Goal: Information Seeking & Learning: Check status

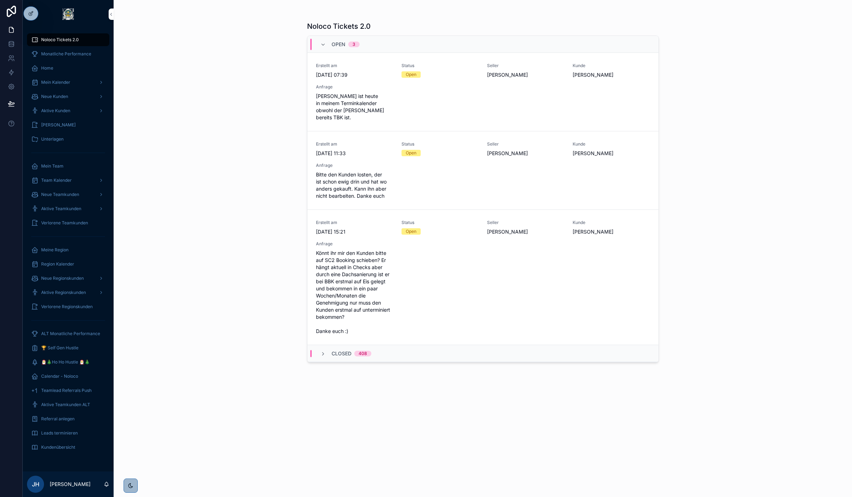
click at [0, 0] on icon at bounding box center [0, 0] width 0 height 0
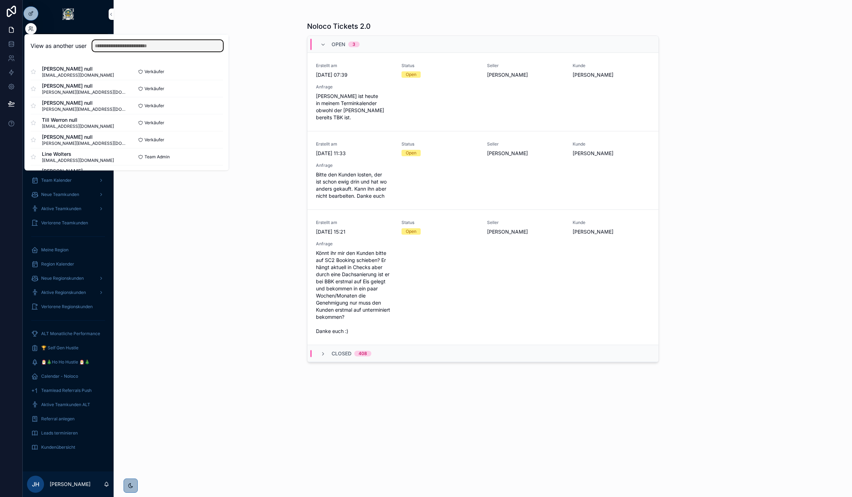
click at [179, 47] on input "text" at bounding box center [157, 45] width 131 height 11
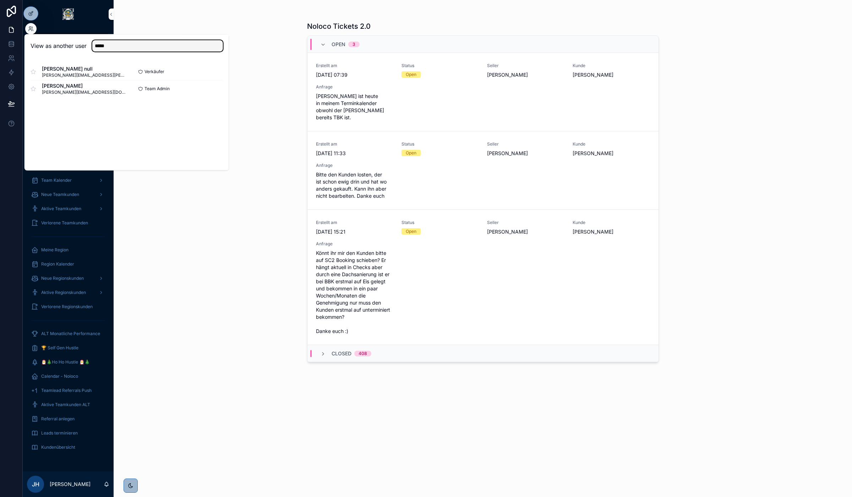
type input "*****"
click at [0, 0] on button "Select" at bounding box center [0, 0] width 0 height 0
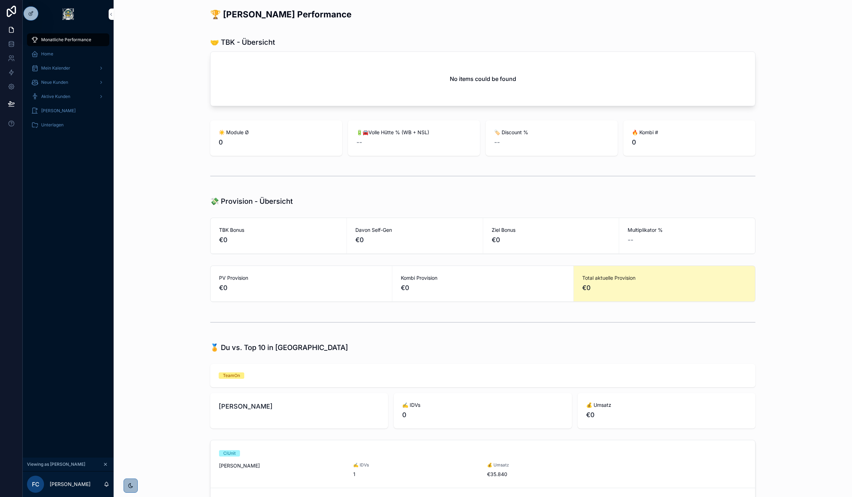
click at [56, 70] on span "Mein Kalender" at bounding box center [55, 68] width 29 height 6
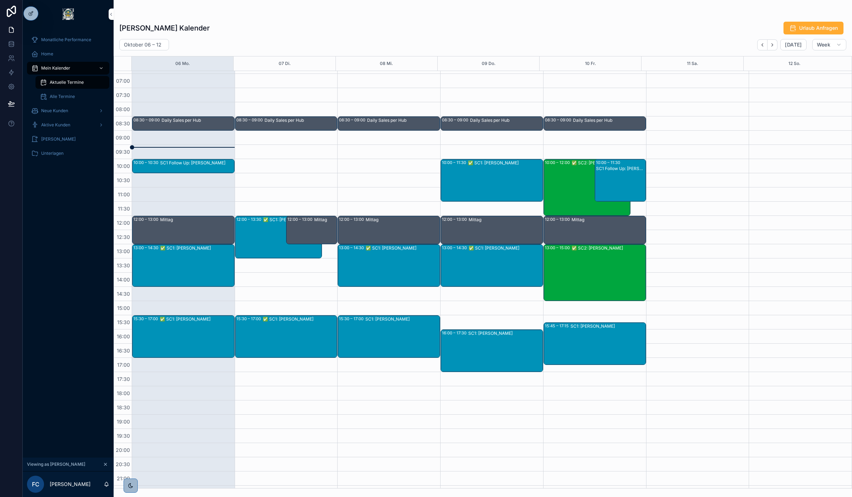
scroll to position [37, 0]
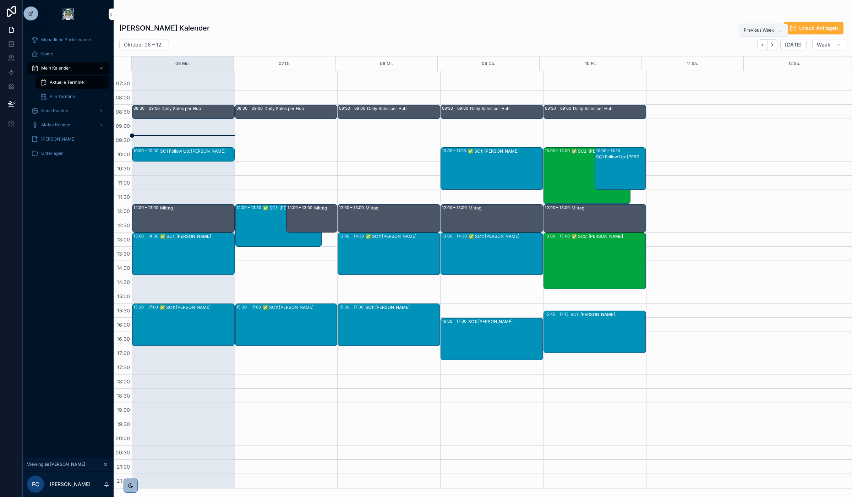
click at [762, 47] on button "Back" at bounding box center [762, 44] width 10 height 11
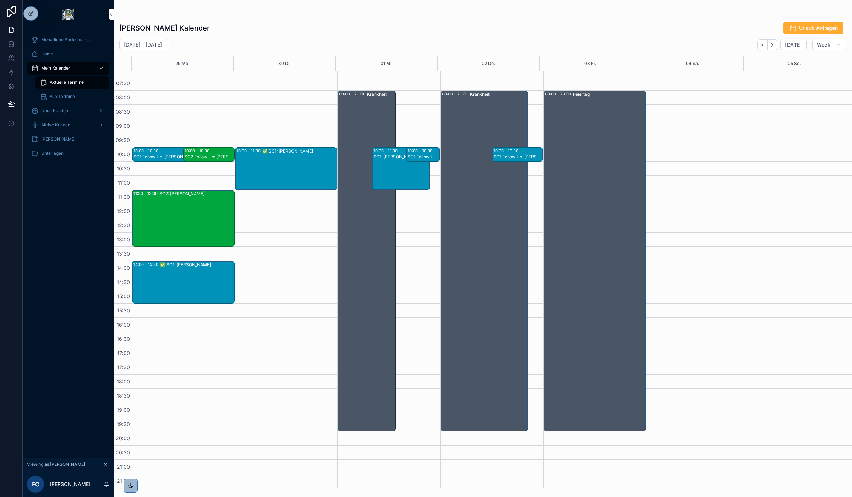
click at [518, 153] on div "10:00 – 10:30 SC1 Follow Up: Quinn Keitmeier" at bounding box center [517, 154] width 50 height 13
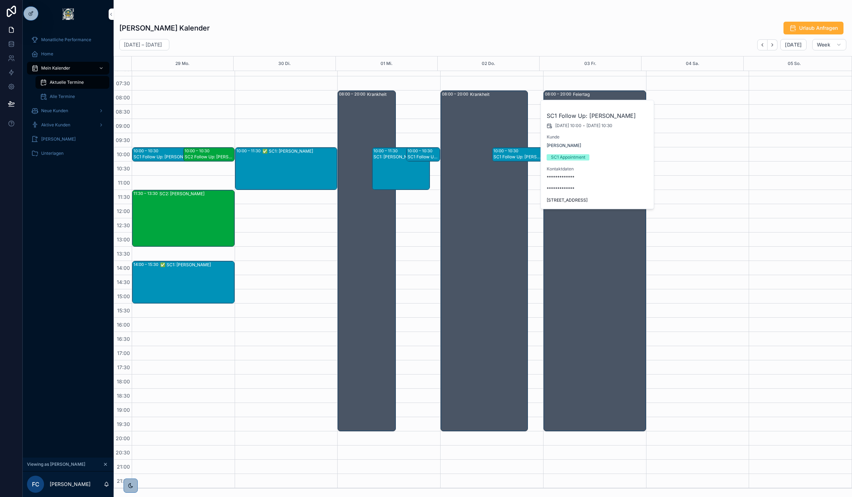
click at [686, 29] on div "Felix Cramer's Kalender Urlaub Anfragen" at bounding box center [482, 27] width 727 height 13
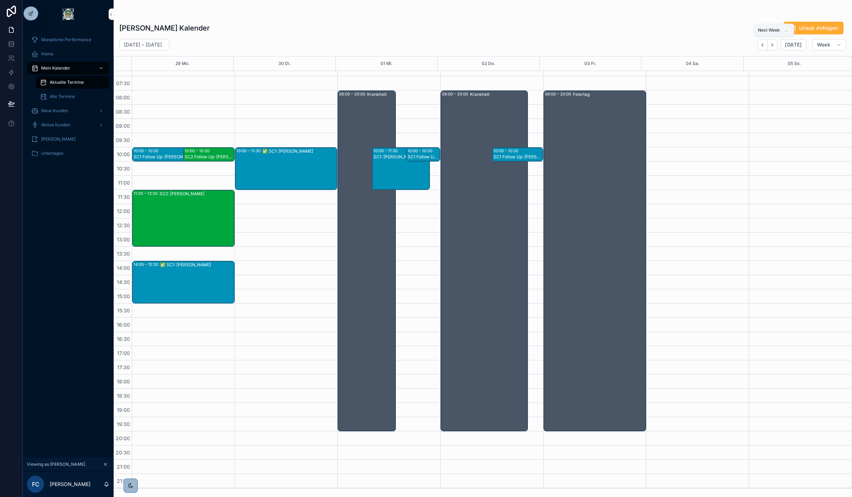
click at [772, 45] on icon "Next" at bounding box center [772, 44] width 5 height 5
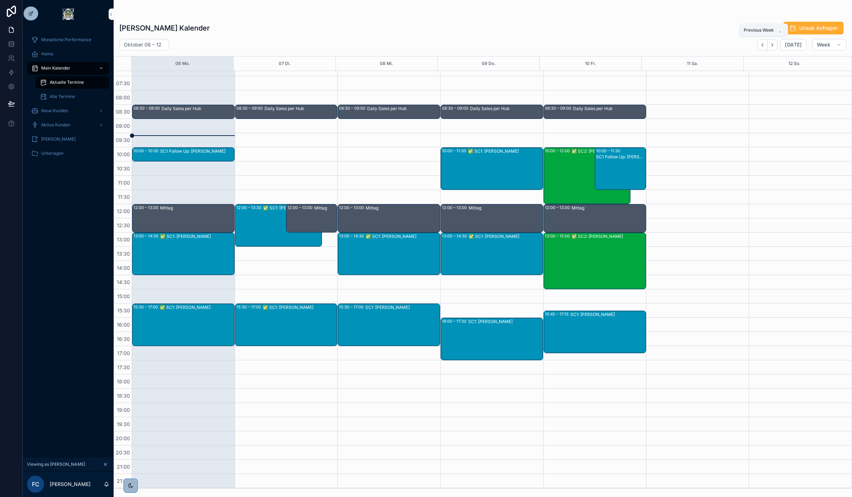
click at [764, 45] on icon "Back" at bounding box center [762, 44] width 5 height 5
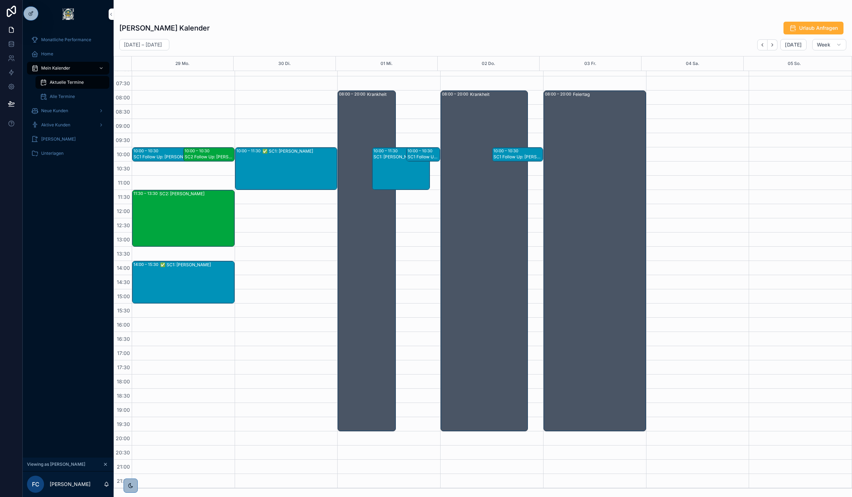
click at [519, 153] on div "10:00 – 10:30 SC1 Follow Up: Quinn Keitmeier" at bounding box center [517, 154] width 50 height 13
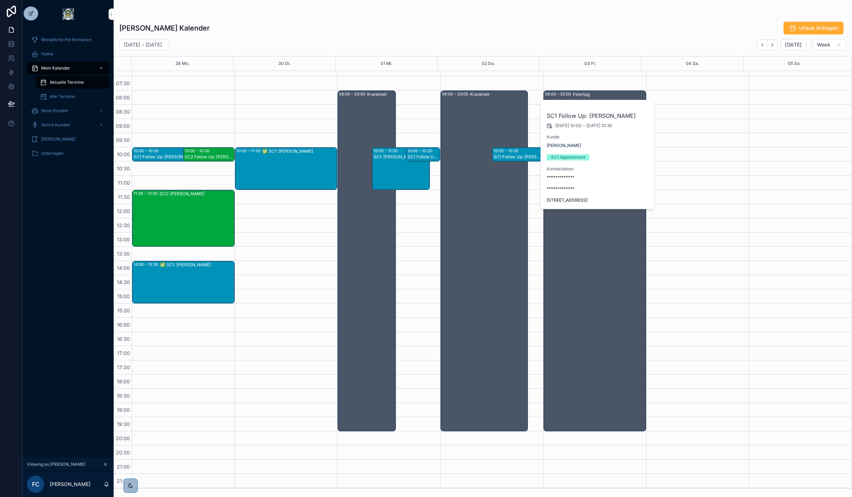
click at [565, 23] on div "Felix Cramer's Kalender Urlaub Anfragen" at bounding box center [482, 27] width 727 height 13
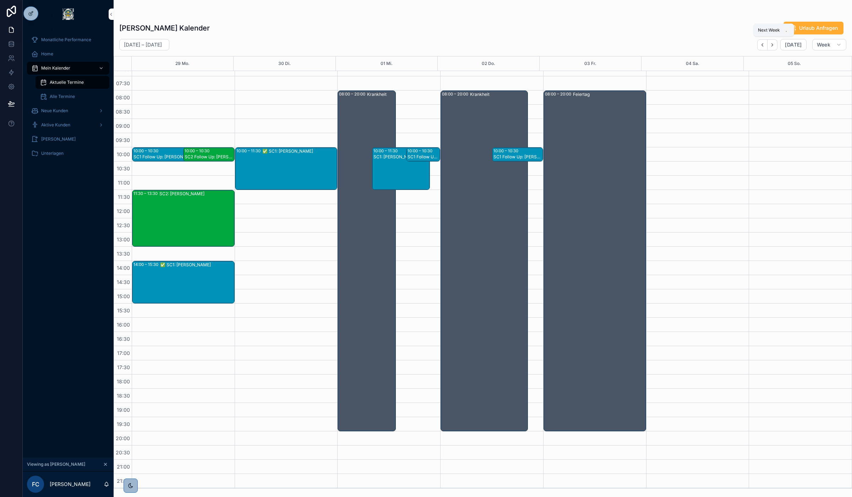
click at [774, 47] on button "Next" at bounding box center [773, 44] width 10 height 11
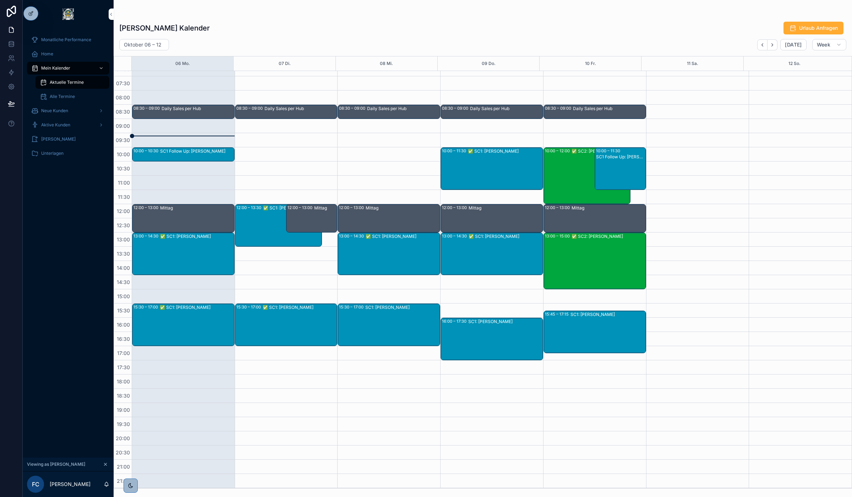
click at [207, 242] on div "✅ SC1: Guido Baumann" at bounding box center [197, 253] width 74 height 41
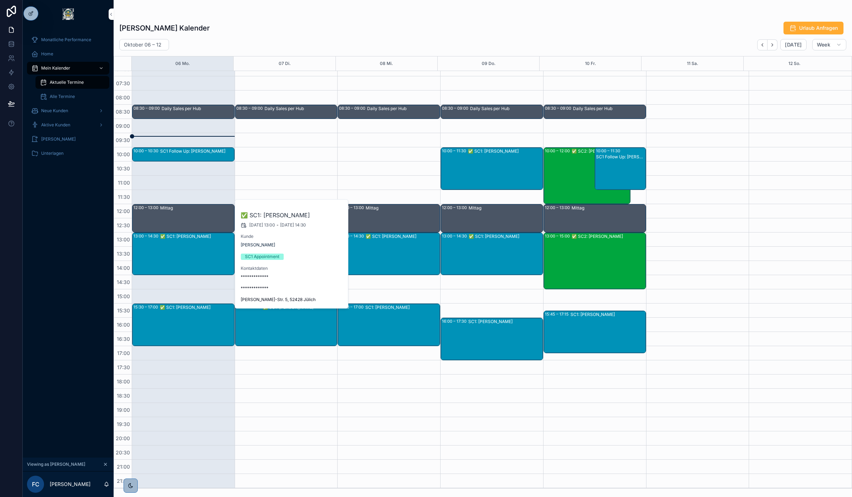
click at [338, 36] on div "Felix Cramer's Kalender Urlaub Anfragen Oktober 06 – 12 Today Week 06 Mo. 07 Di…" at bounding box center [483, 253] width 739 height 472
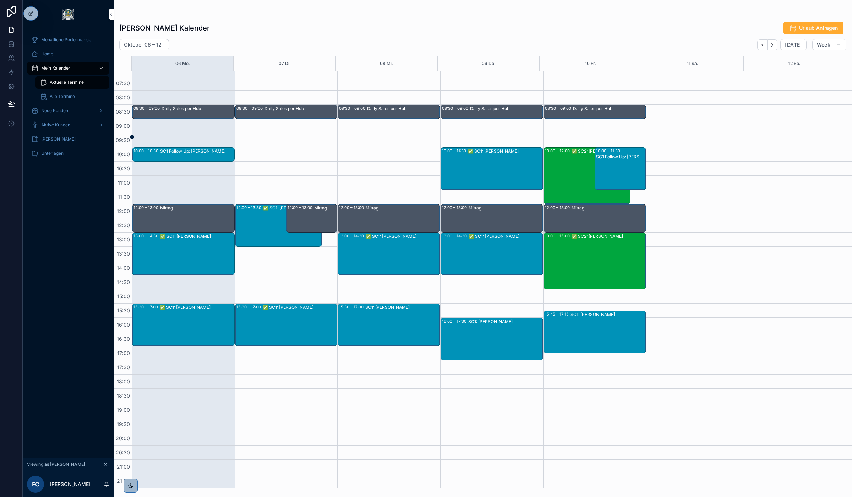
click at [572, 187] on div "✅ SC2: Julian Auer" at bounding box center [601, 175] width 58 height 55
click at [579, 246] on div "✅ SC2: Wilhelm Plum" at bounding box center [609, 260] width 74 height 55
click at [772, 48] on button "Next" at bounding box center [773, 44] width 10 height 11
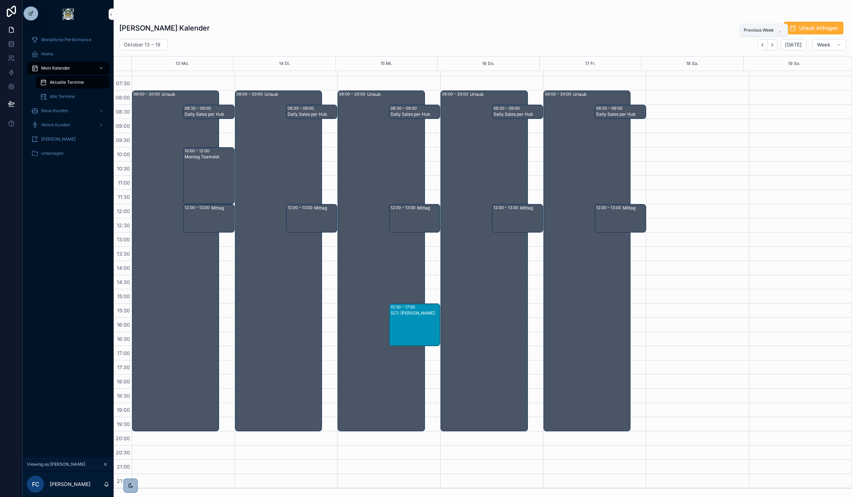
click at [761, 46] on icon "Back" at bounding box center [762, 44] width 5 height 5
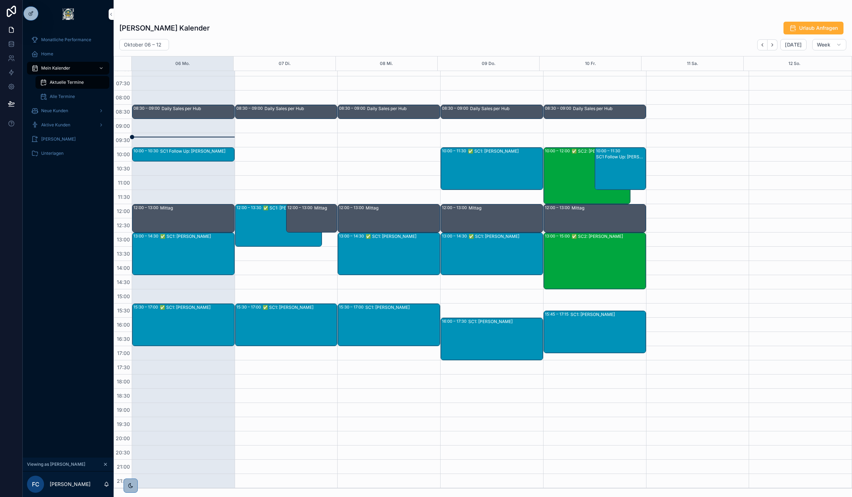
click at [574, 176] on div "✅ SC2: Julian Auer" at bounding box center [601, 175] width 58 height 55
click at [572, 244] on div "✅ SC2: Wilhelm Plum" at bounding box center [609, 260] width 74 height 55
click at [574, 184] on div "✅ SC2: Julian Auer" at bounding box center [601, 175] width 58 height 55
click at [594, 256] on div "✅ SC2: Wilhelm Plum" at bounding box center [609, 260] width 74 height 55
click at [772, 45] on icon "Next" at bounding box center [772, 44] width 5 height 5
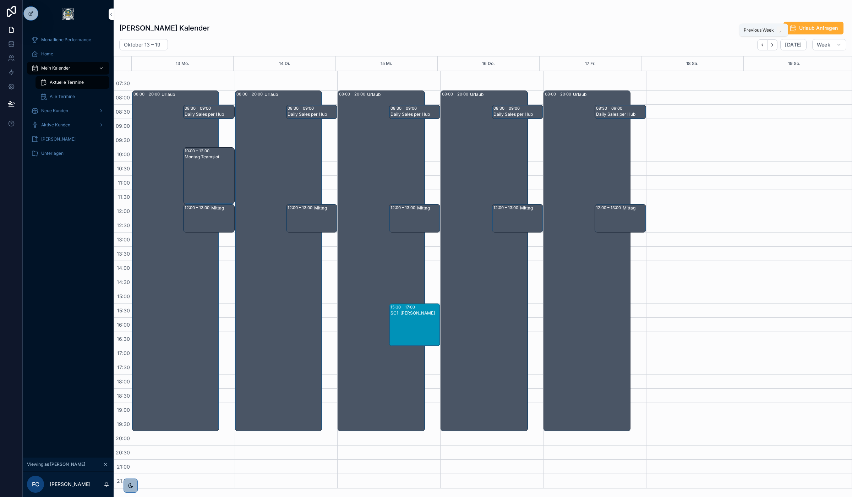
click at [765, 45] on icon "Back" at bounding box center [762, 44] width 5 height 5
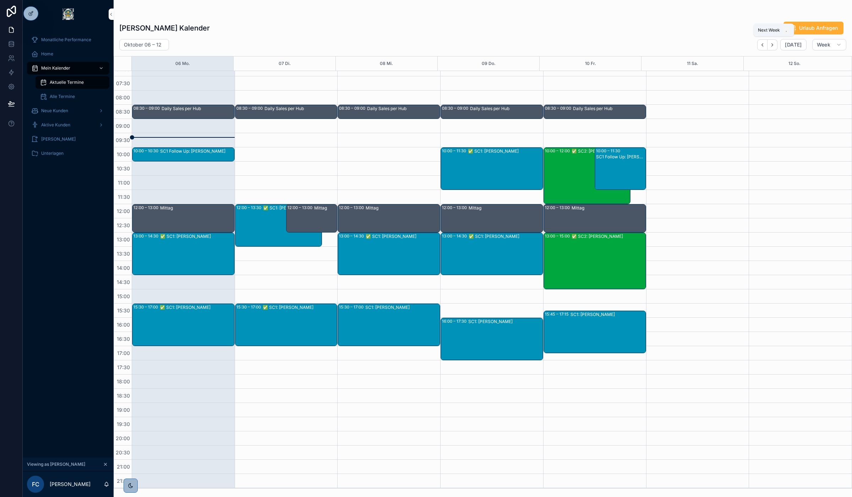
click at [775, 44] on icon "Next" at bounding box center [772, 44] width 5 height 5
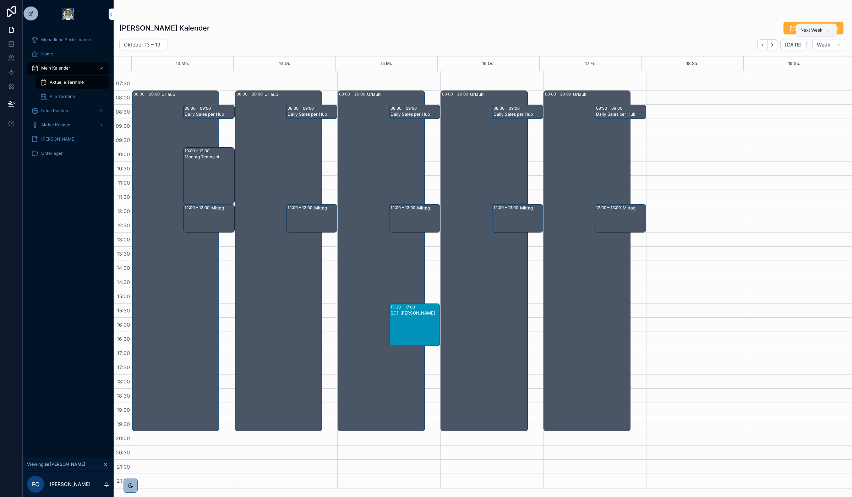
click at [775, 44] on icon "Next" at bounding box center [772, 44] width 5 height 5
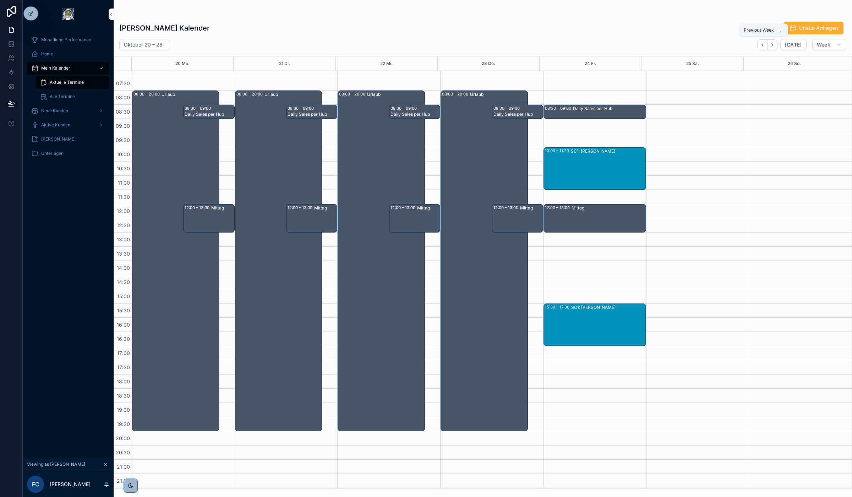
click at [764, 47] on icon "Back" at bounding box center [762, 44] width 5 height 5
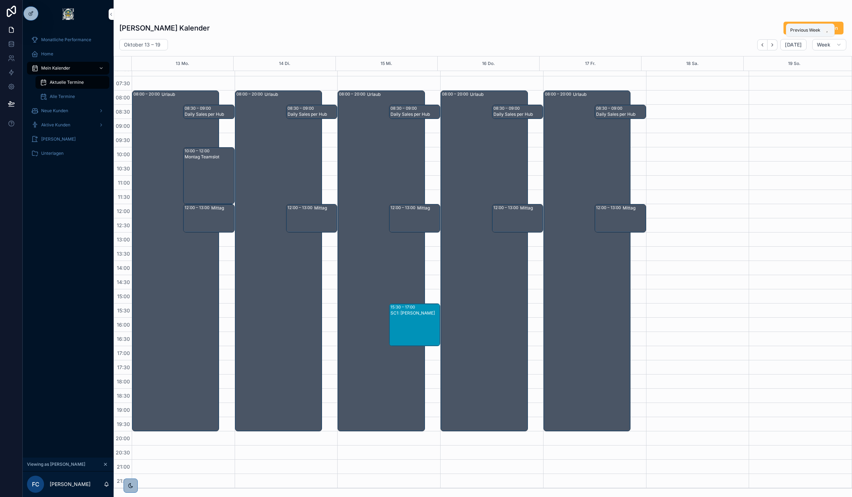
click at [764, 47] on icon "Back" at bounding box center [762, 44] width 5 height 5
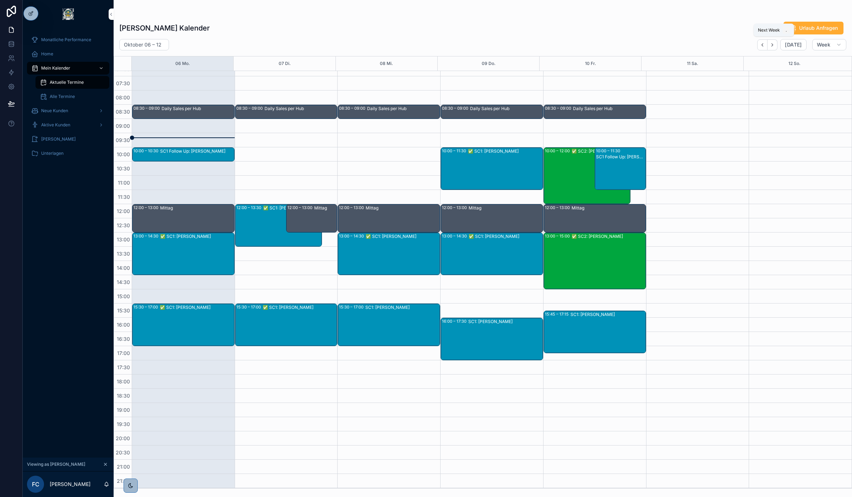
click at [777, 41] on button "Next" at bounding box center [773, 44] width 10 height 11
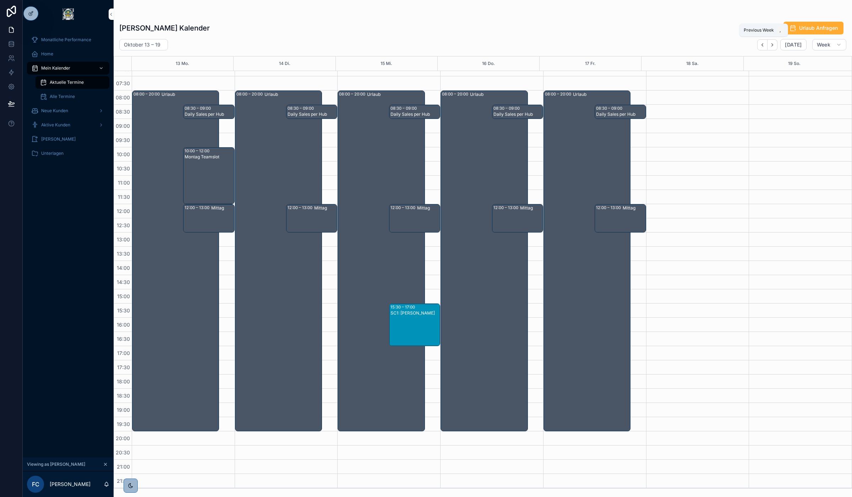
click at [761, 47] on icon "Back" at bounding box center [762, 44] width 5 height 5
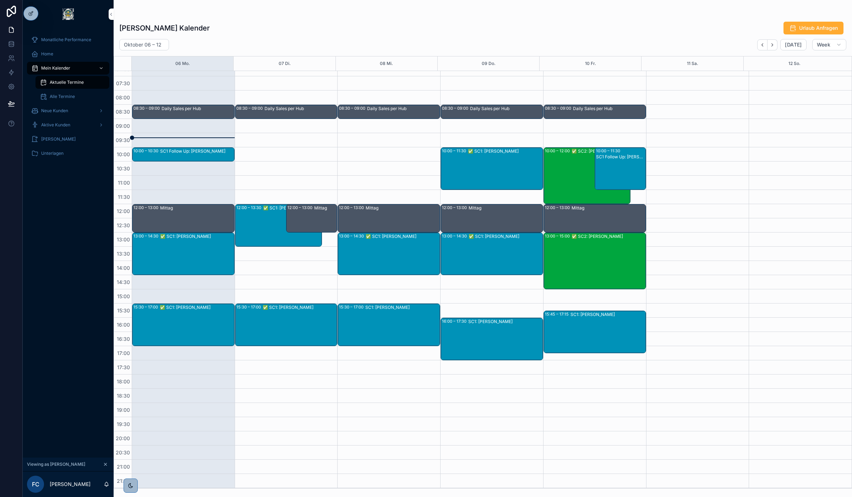
click at [469, 248] on div "✅ SC1: Gregor Schikora" at bounding box center [506, 253] width 74 height 41
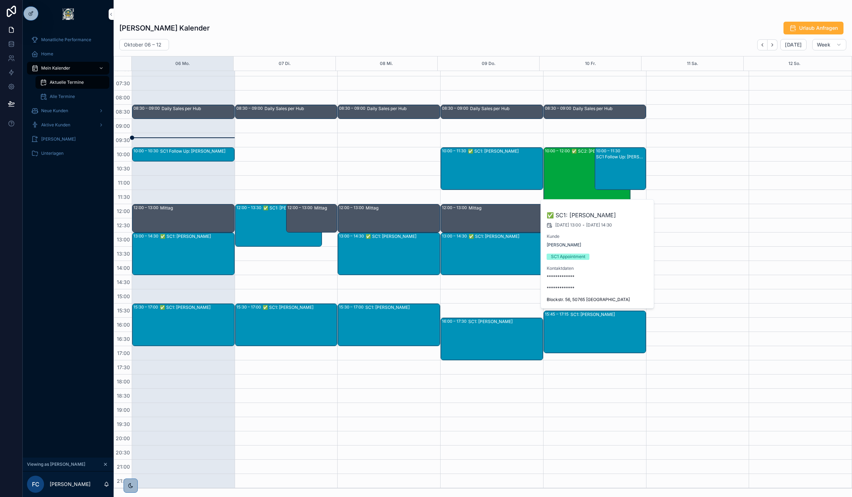
click at [507, 262] on div "✅ SC1: Gregor Schikora" at bounding box center [506, 253] width 74 height 41
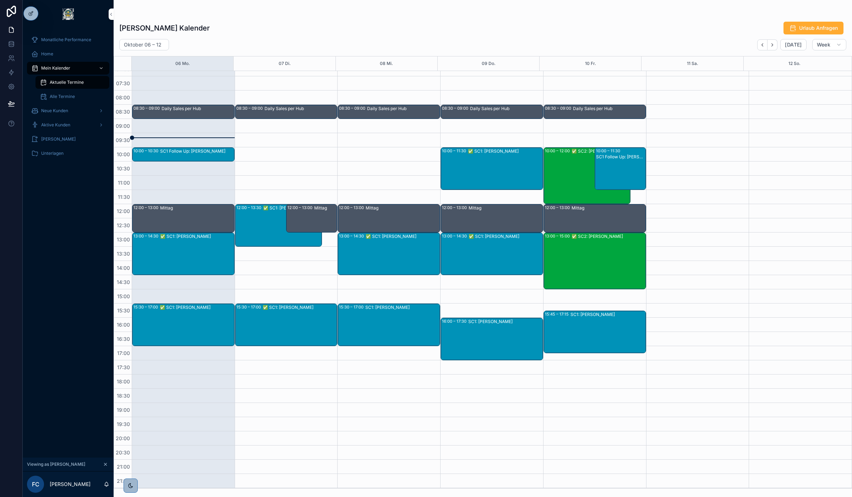
click at [491, 253] on div "✅ SC1: Gregor Schikora" at bounding box center [506, 253] width 74 height 41
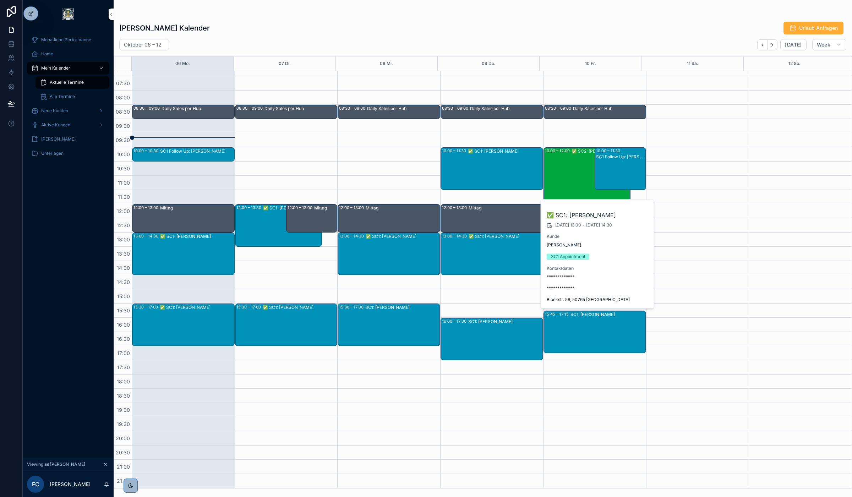
click at [560, 246] on span "Gregor Schikora" at bounding box center [564, 245] width 34 height 6
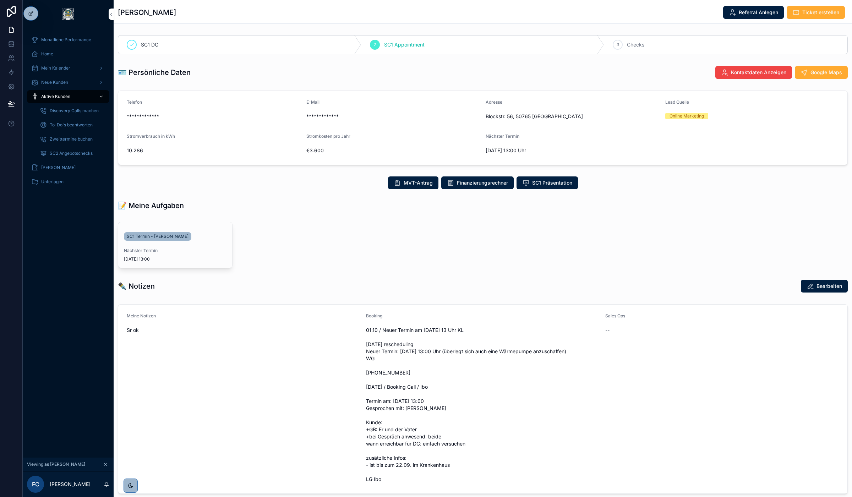
click at [59, 71] on div "Mein Kalender" at bounding box center [68, 67] width 74 height 11
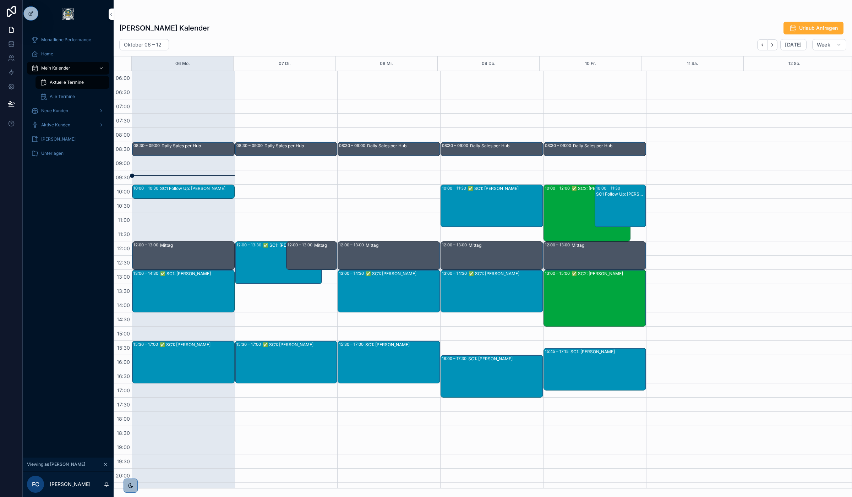
scroll to position [38, 0]
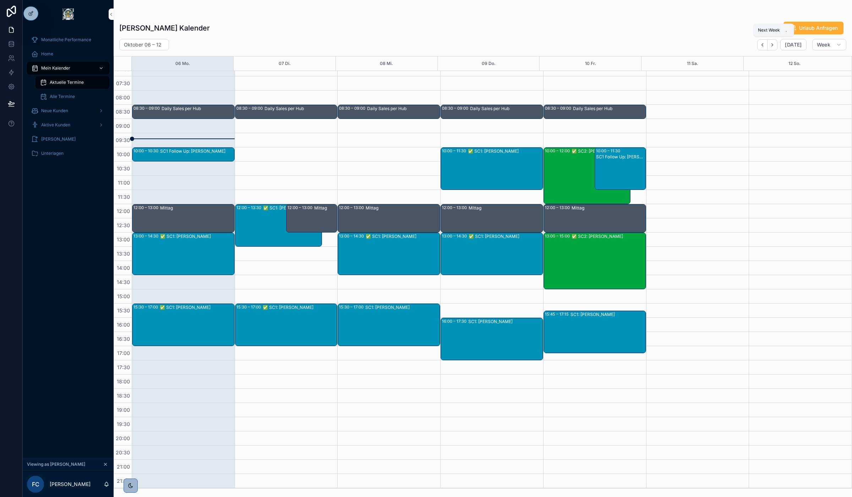
click at [774, 42] on icon "Next" at bounding box center [772, 44] width 5 height 5
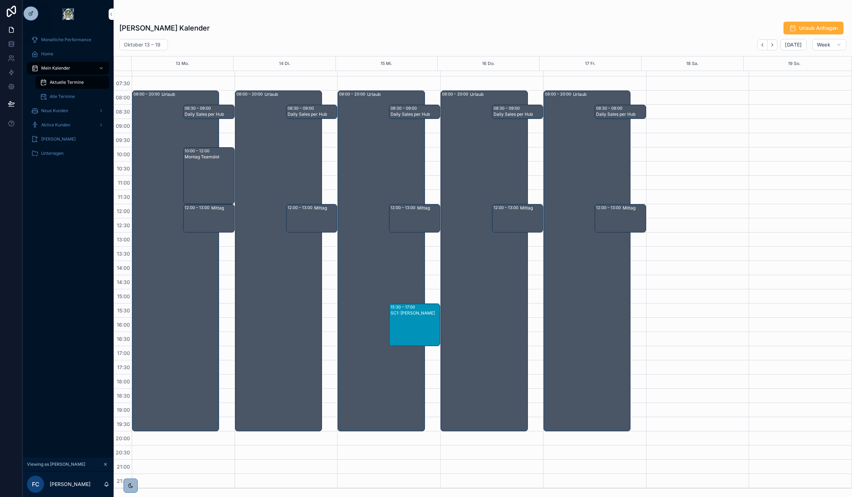
click at [410, 327] on div "SC1: Farshad Ganjali" at bounding box center [415, 330] width 49 height 41
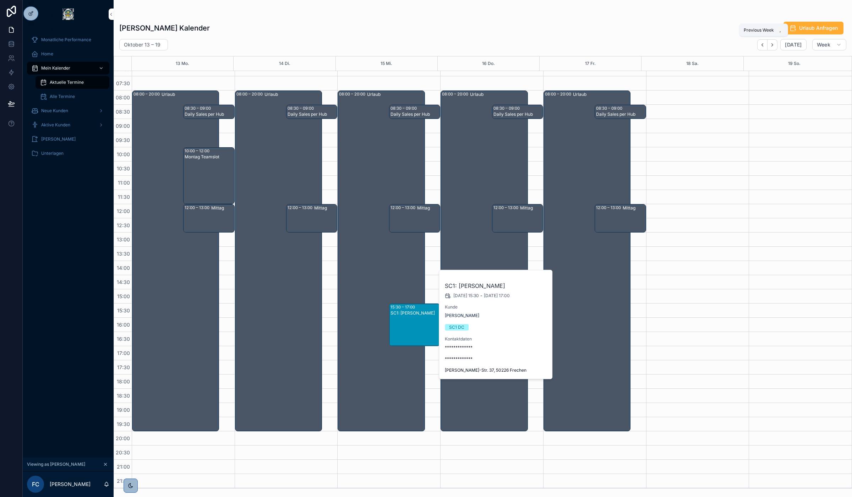
click at [765, 42] on icon "Back" at bounding box center [762, 44] width 5 height 5
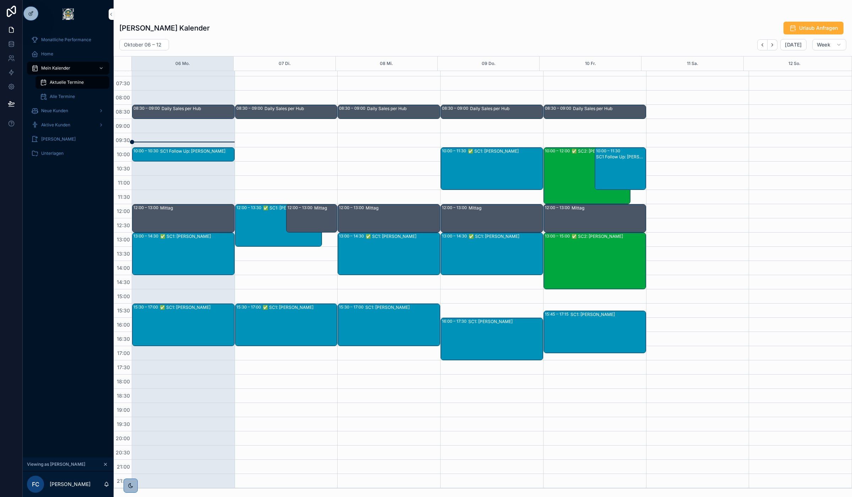
click at [0, 0] on icon at bounding box center [0, 0] width 0 height 0
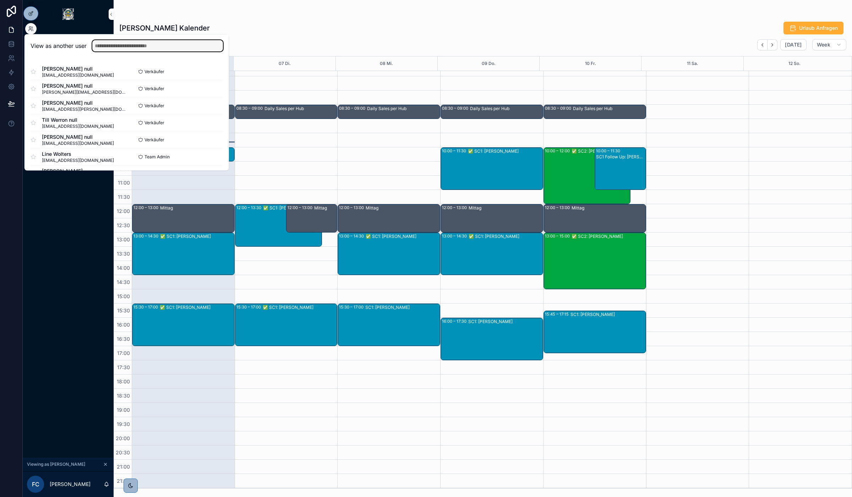
click at [140, 45] on input "text" at bounding box center [157, 45] width 131 height 11
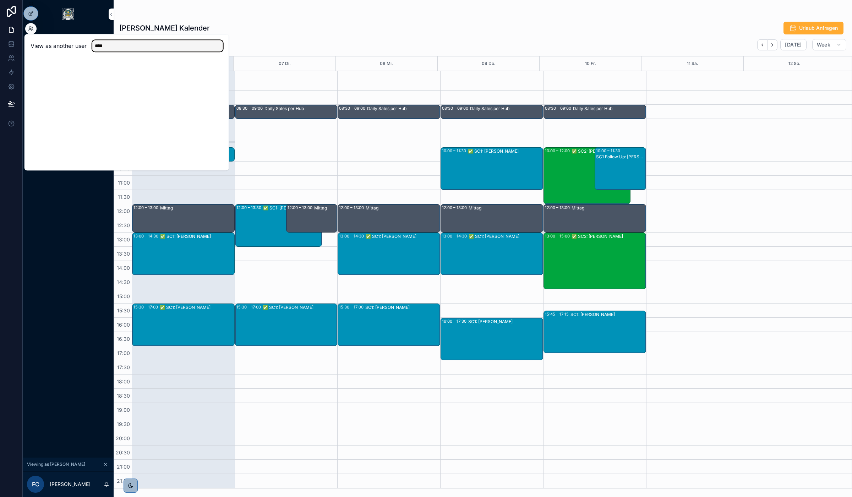
click at [130, 48] on input "****" at bounding box center [157, 45] width 131 height 11
type input "****"
click at [0, 0] on button "Select" at bounding box center [0, 0] width 0 height 0
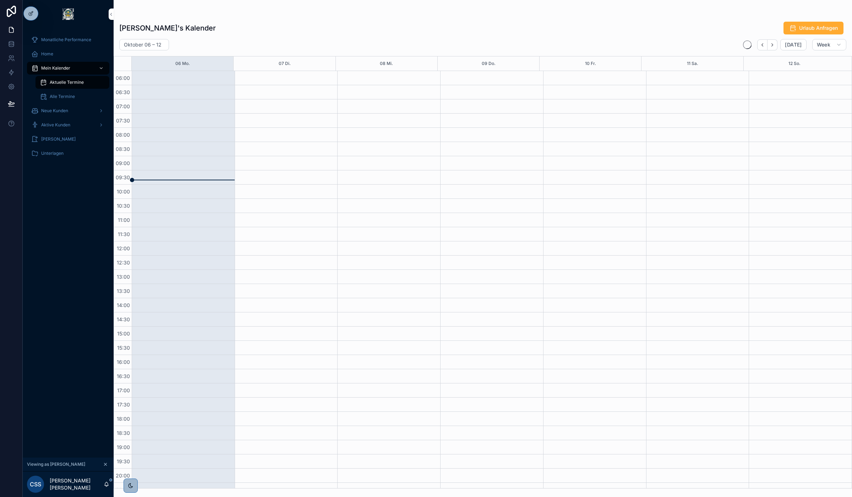
scroll to position [38, 0]
